Goal: Book appointment/travel/reservation

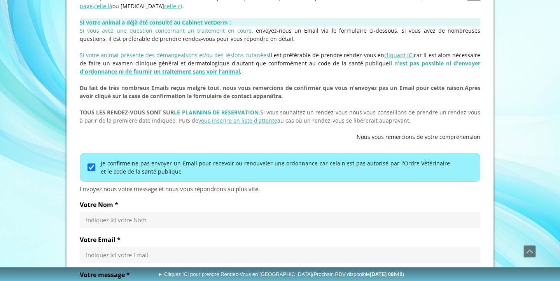
scroll to position [235, 0]
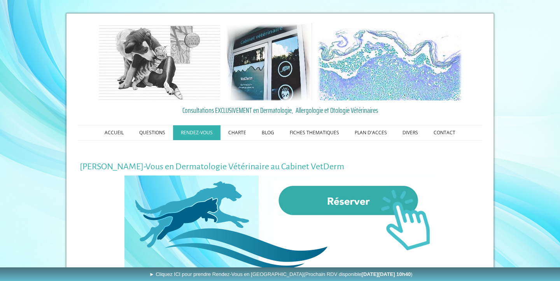
click at [321, 198] on img at bounding box center [279, 223] width 311 height 97
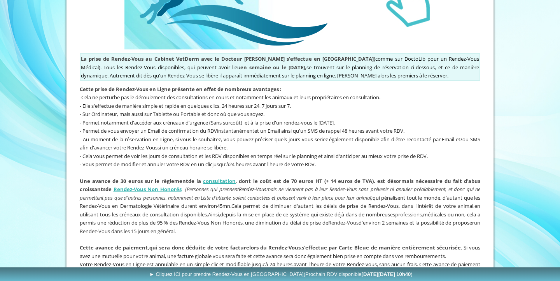
scroll to position [253, 0]
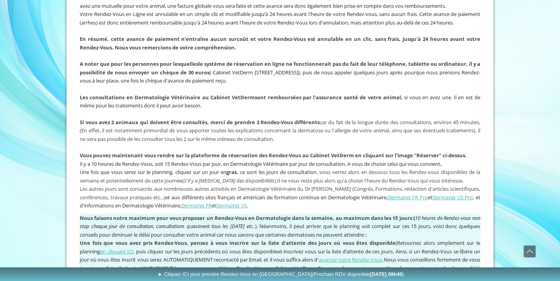
scroll to position [586, 0]
